Goal: Task Accomplishment & Management: Use online tool/utility

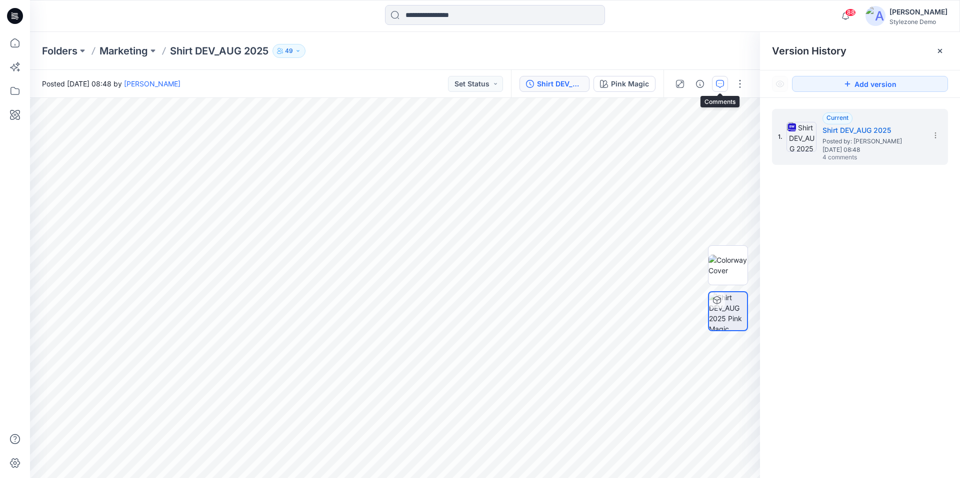
click at [723, 86] on icon "button" at bounding box center [720, 84] width 8 height 8
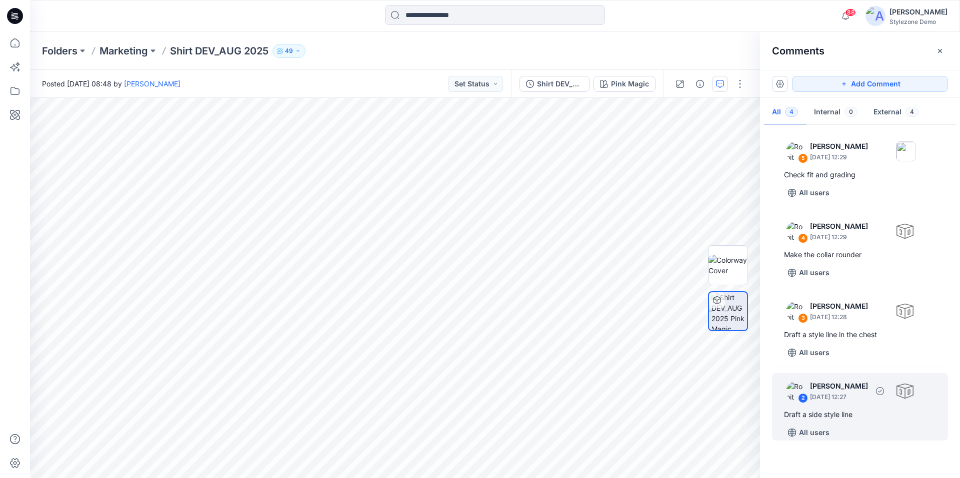
click at [832, 162] on p "[DATE] 12:27" at bounding box center [839, 157] width 58 height 10
click at [815, 162] on p "[DATE] 12:27" at bounding box center [839, 157] width 58 height 10
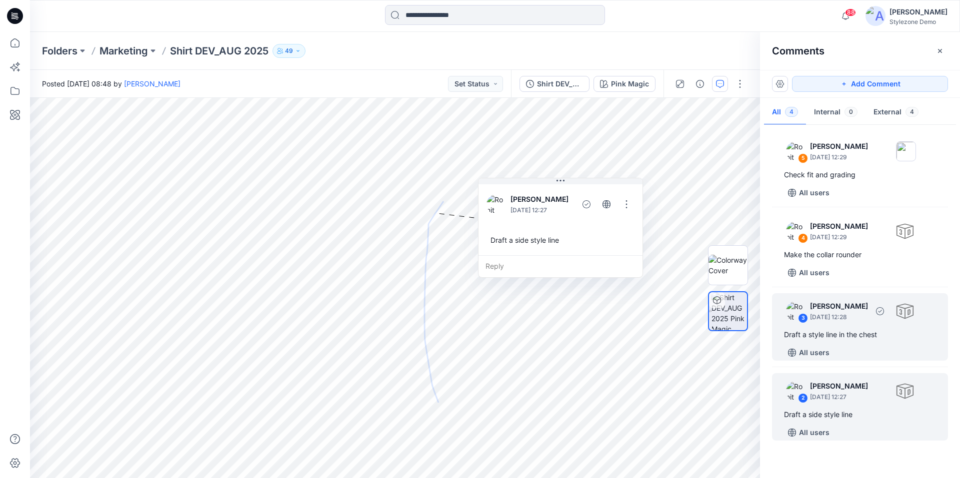
click at [854, 152] on p "[PERSON_NAME]" at bounding box center [839, 146] width 58 height 12
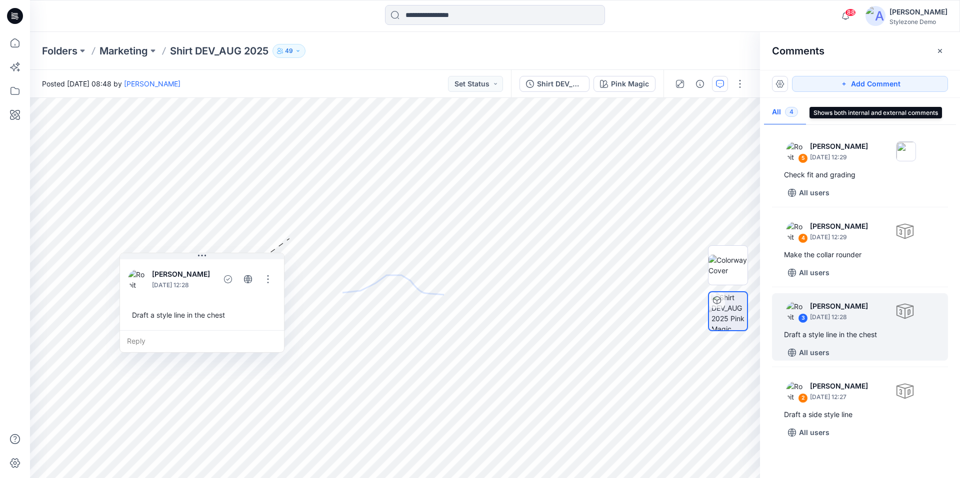
click at [778, 112] on button "All 4" at bounding box center [785, 112] width 42 height 25
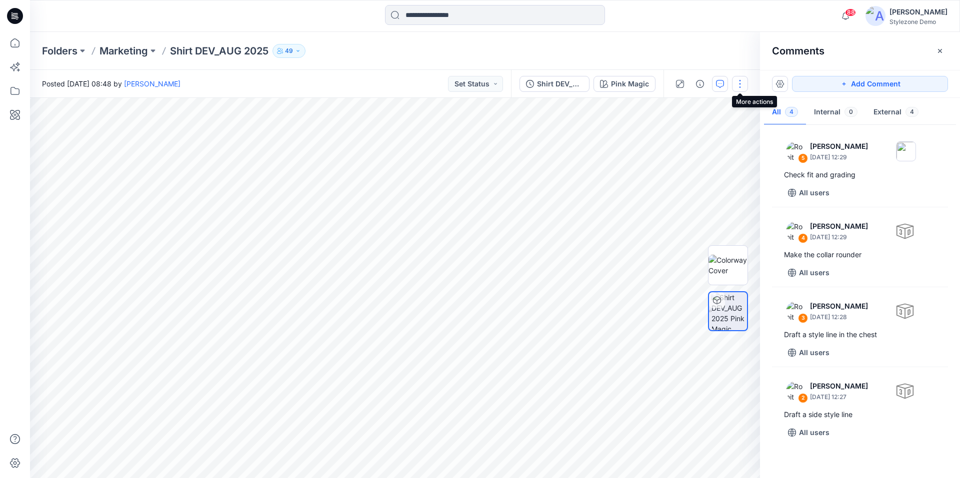
click at [743, 88] on button "button" at bounding box center [740, 84] width 16 height 16
click at [885, 111] on button "External 4" at bounding box center [895, 112] width 61 height 25
click at [785, 112] on span "4" at bounding box center [791, 112] width 13 height 10
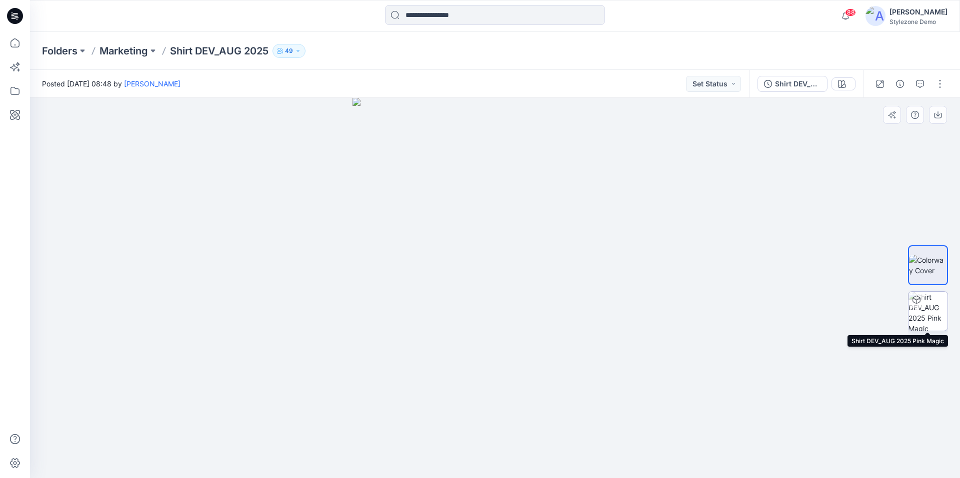
click at [933, 313] on img at bounding box center [927, 311] width 39 height 39
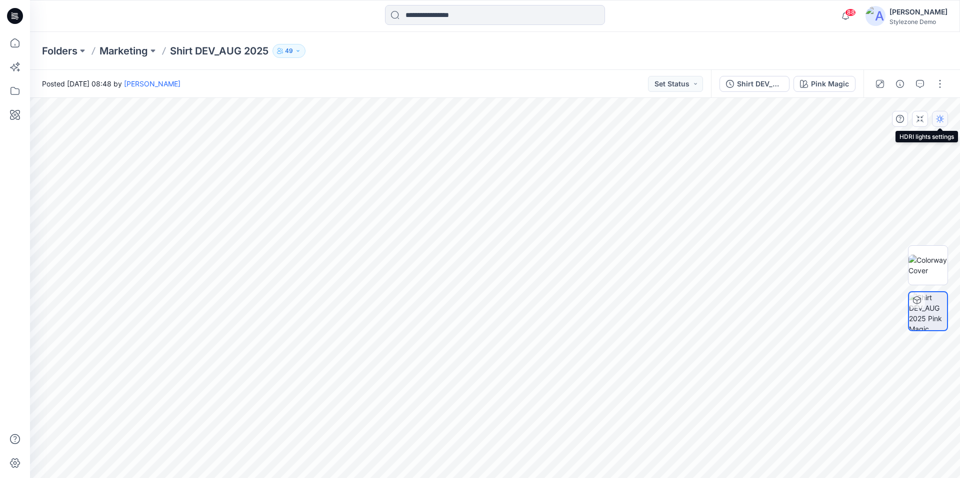
click at [937, 119] on icon "button" at bounding box center [940, 119] width 8 height 8
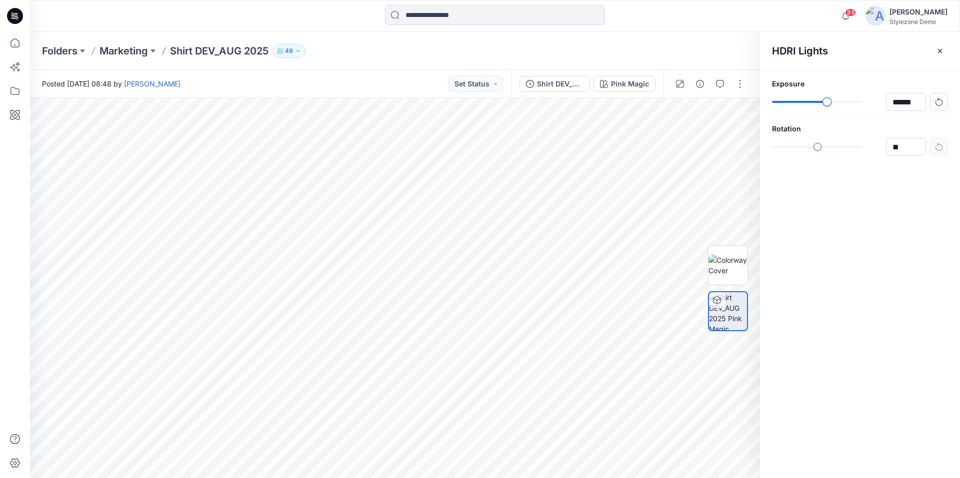
type input "****"
click at [826, 101] on div at bounding box center [817, 101] width 90 height 7
type input "****"
click at [813, 146] on div "slider-ex-1" at bounding box center [813, 146] width 9 height 9
drag, startPoint x: 848, startPoint y: 193, endPoint x: 858, endPoint y: 168, distance: 27.1
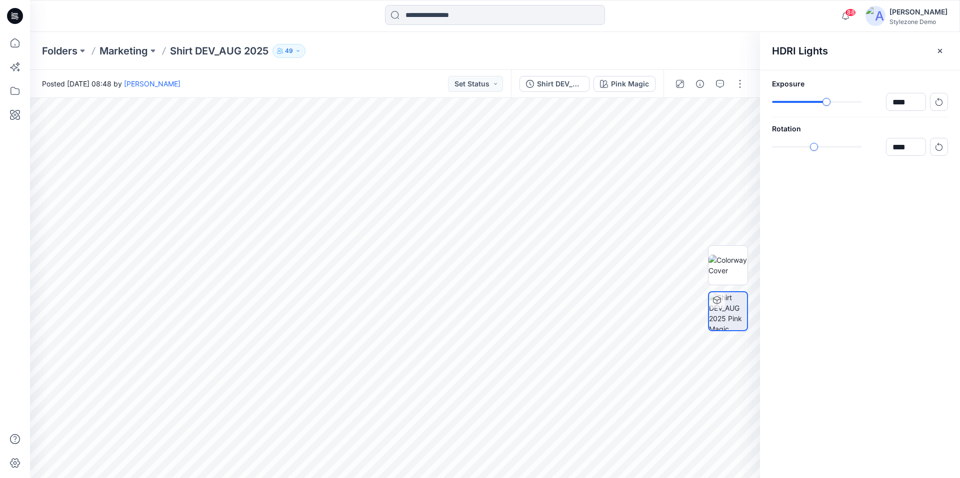
click at [848, 191] on div "HDRI Lights Exposure **** Rotation ****" at bounding box center [860, 255] width 200 height 446
click at [941, 49] on icon "button" at bounding box center [940, 51] width 4 height 4
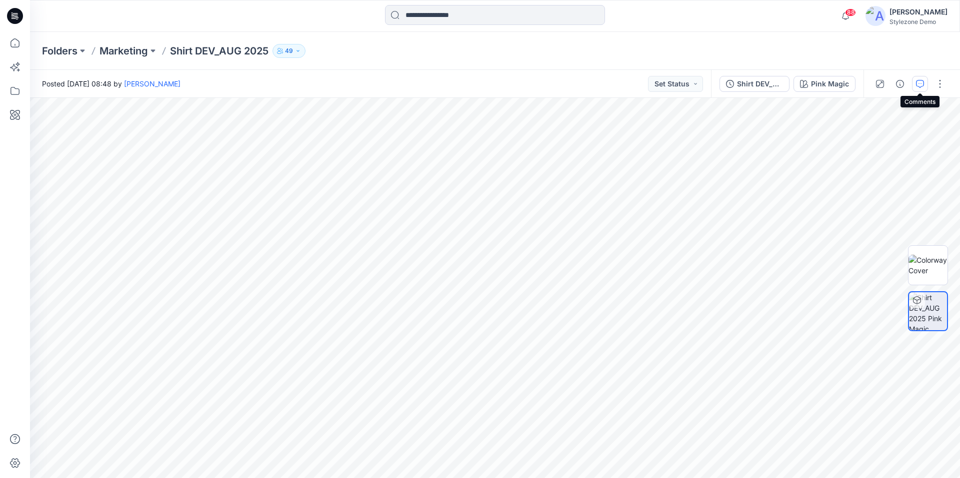
click at [918, 87] on icon "button" at bounding box center [920, 84] width 8 height 8
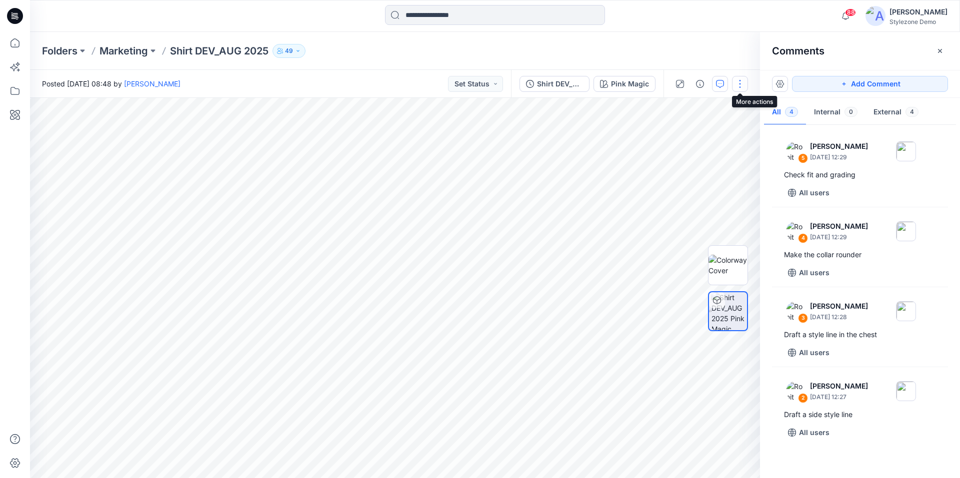
click at [738, 89] on button "button" at bounding box center [740, 84] width 16 height 16
click at [778, 88] on button "button" at bounding box center [780, 84] width 16 height 16
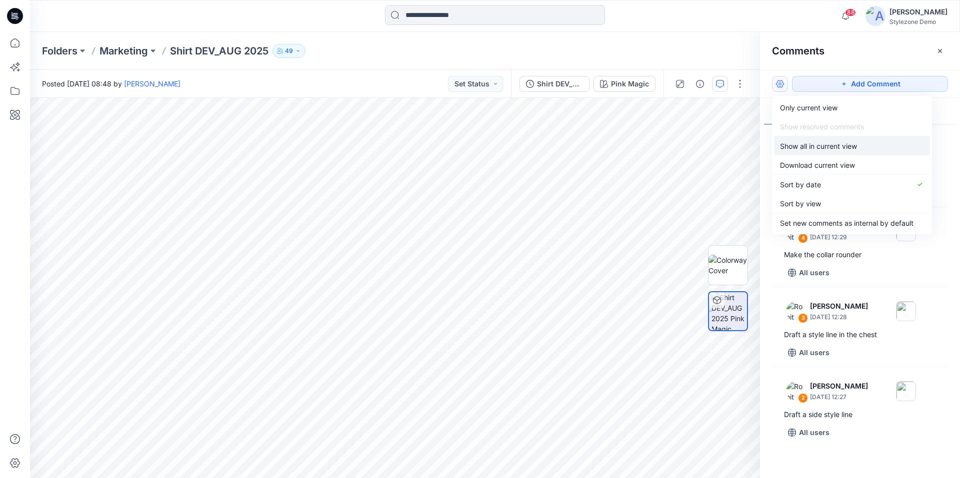
click at [809, 147] on p "Show all in current view" at bounding box center [818, 146] width 77 height 10
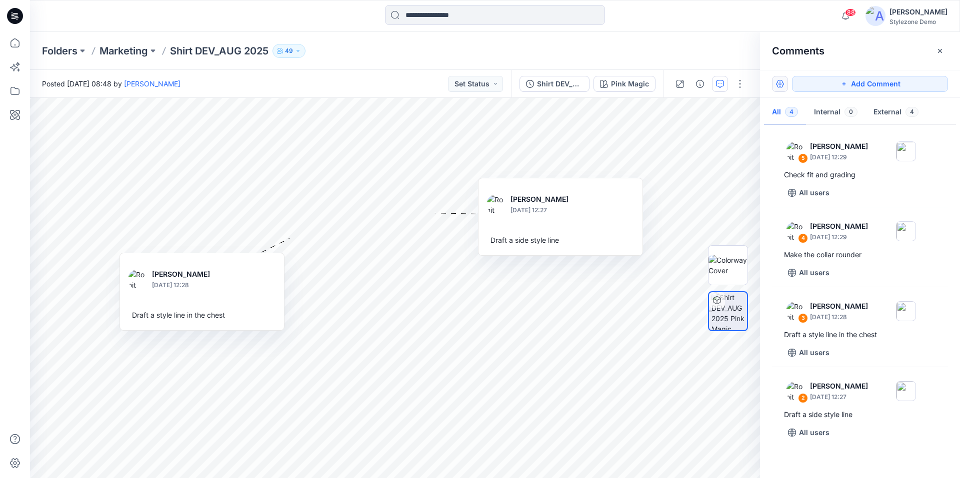
click at [779, 84] on button "button" at bounding box center [780, 84] width 16 height 16
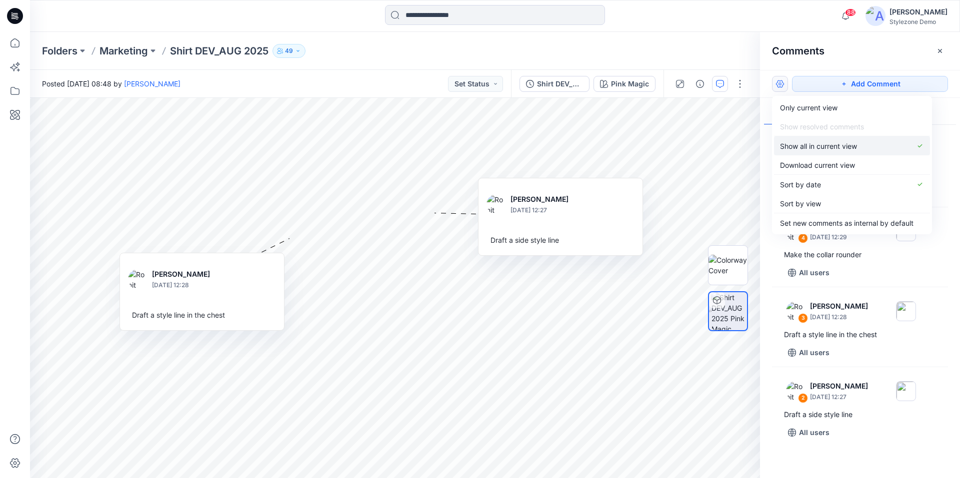
click at [808, 143] on p "Show all in current view" at bounding box center [818, 146] width 77 height 10
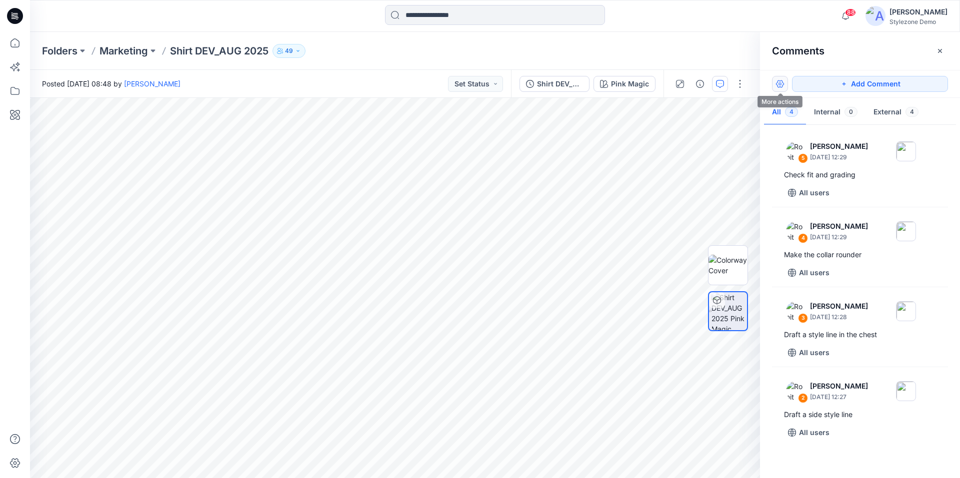
click at [784, 86] on button "button" at bounding box center [780, 84] width 16 height 16
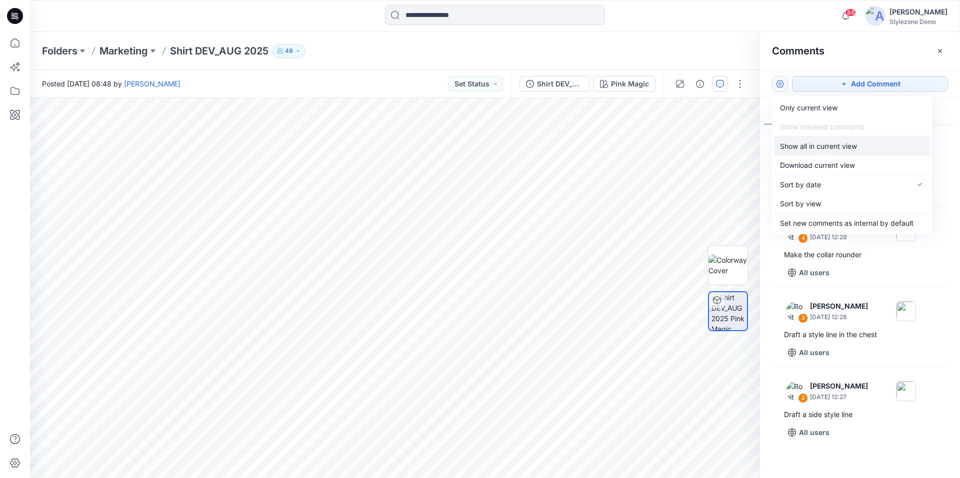
click at [805, 144] on p "Show all in current view" at bounding box center [818, 146] width 77 height 10
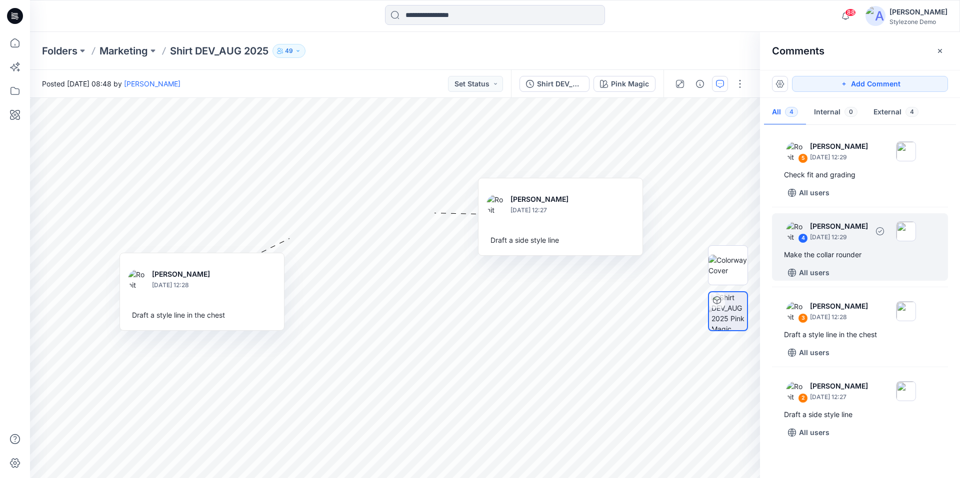
click at [868, 152] on p "[PERSON_NAME]" at bounding box center [839, 146] width 58 height 12
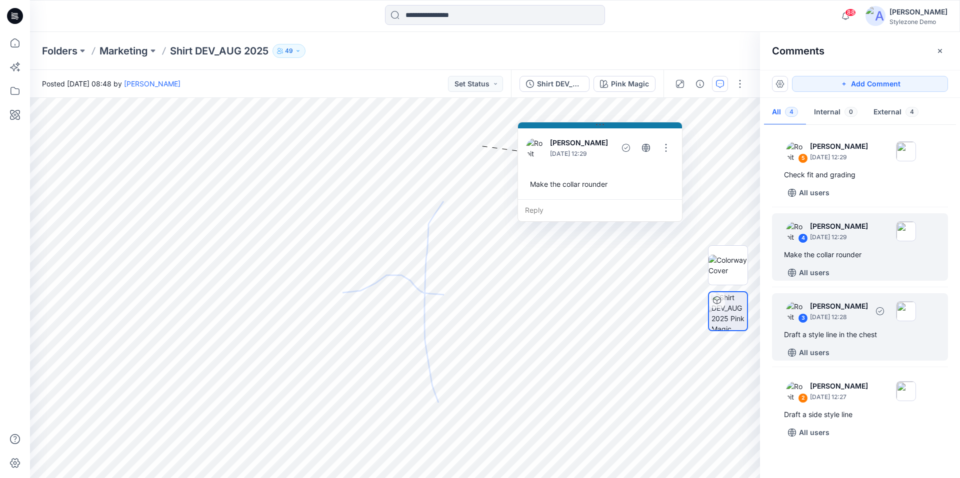
click at [818, 162] on p "[DATE] 12:28" at bounding box center [839, 157] width 58 height 10
